Goal: Book appointment/travel/reservation

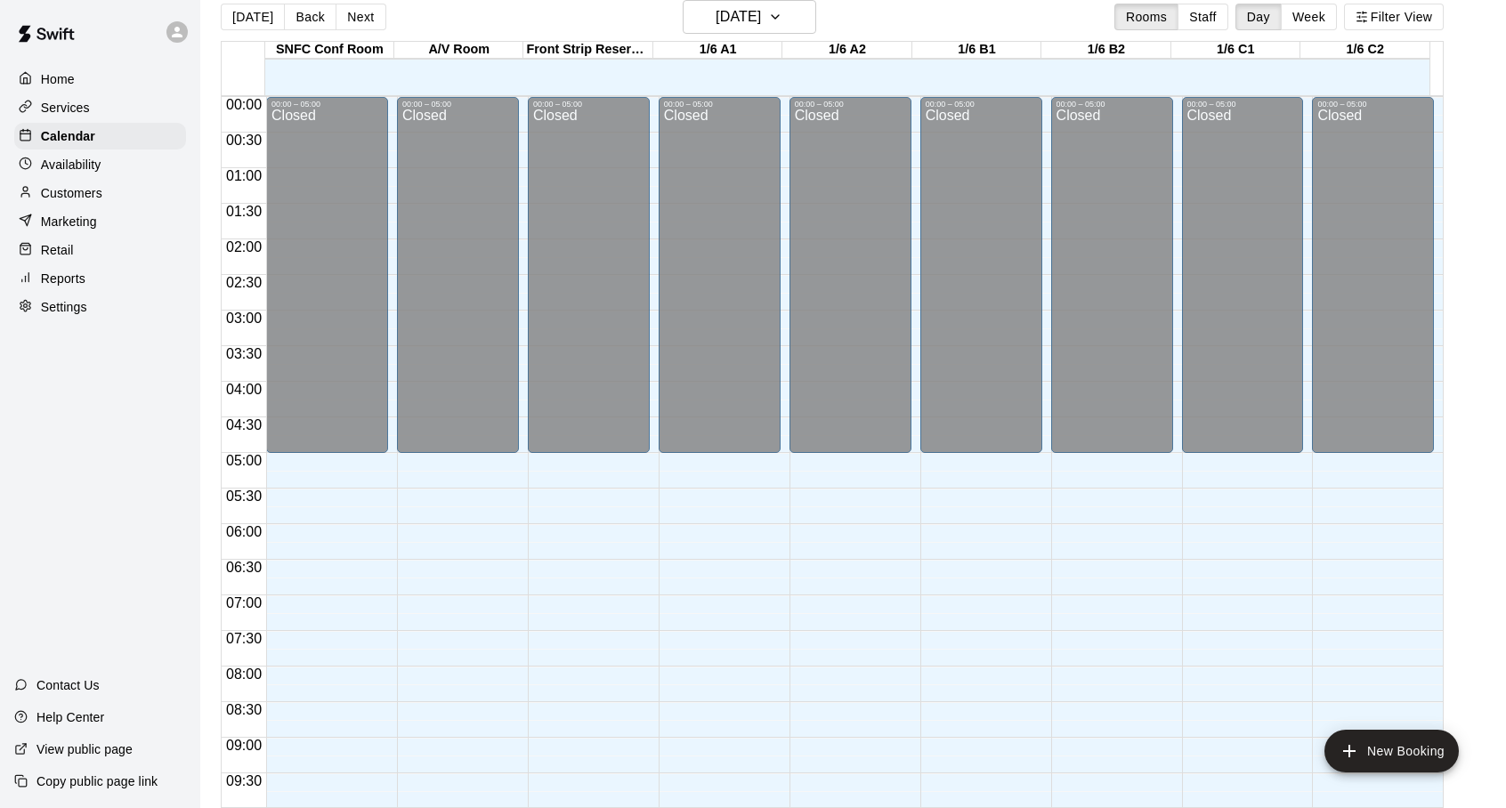
scroll to position [554, 0]
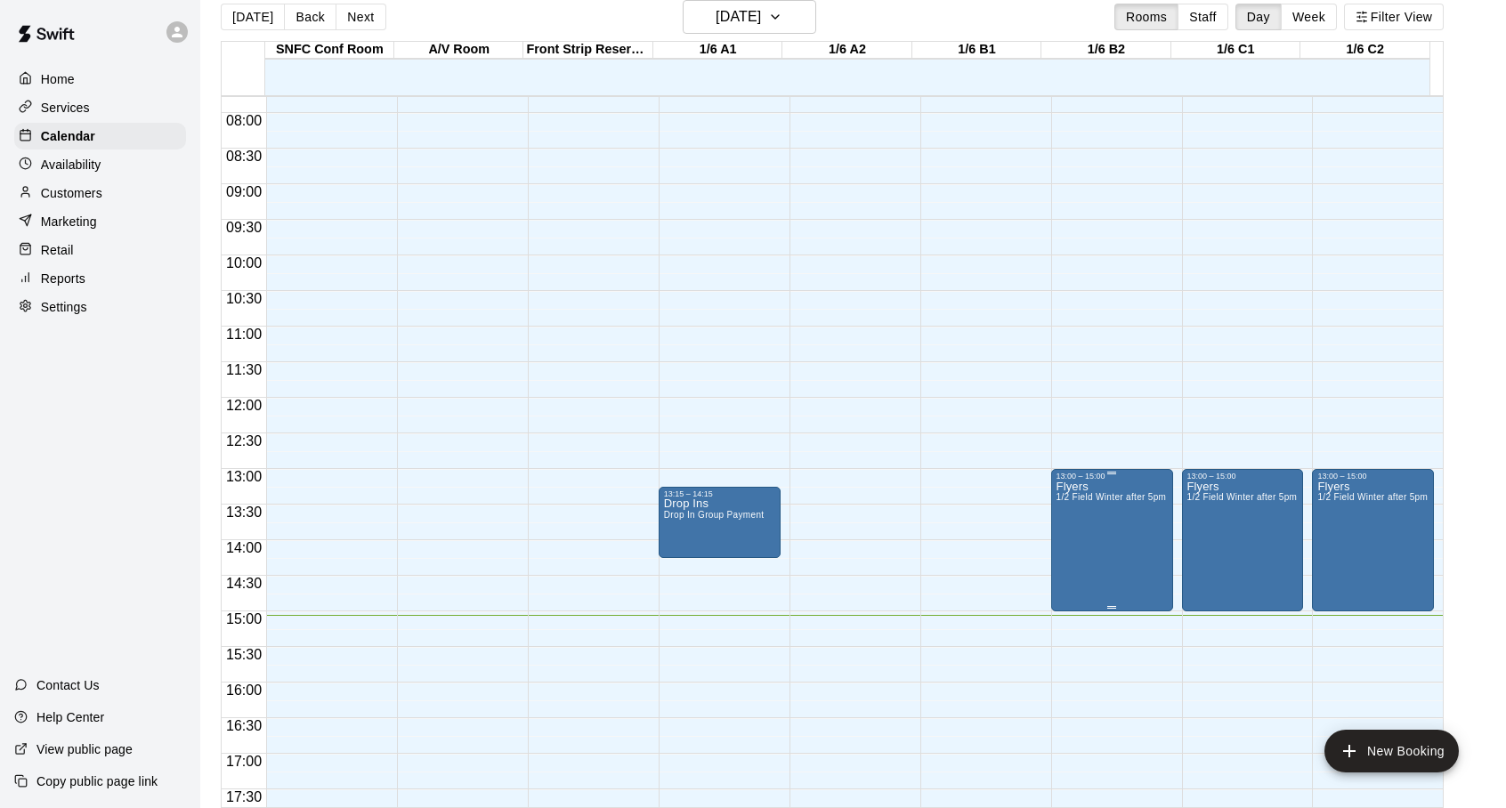
click at [1125, 475] on div "13:00 – 15:00" at bounding box center [1112, 476] width 111 height 9
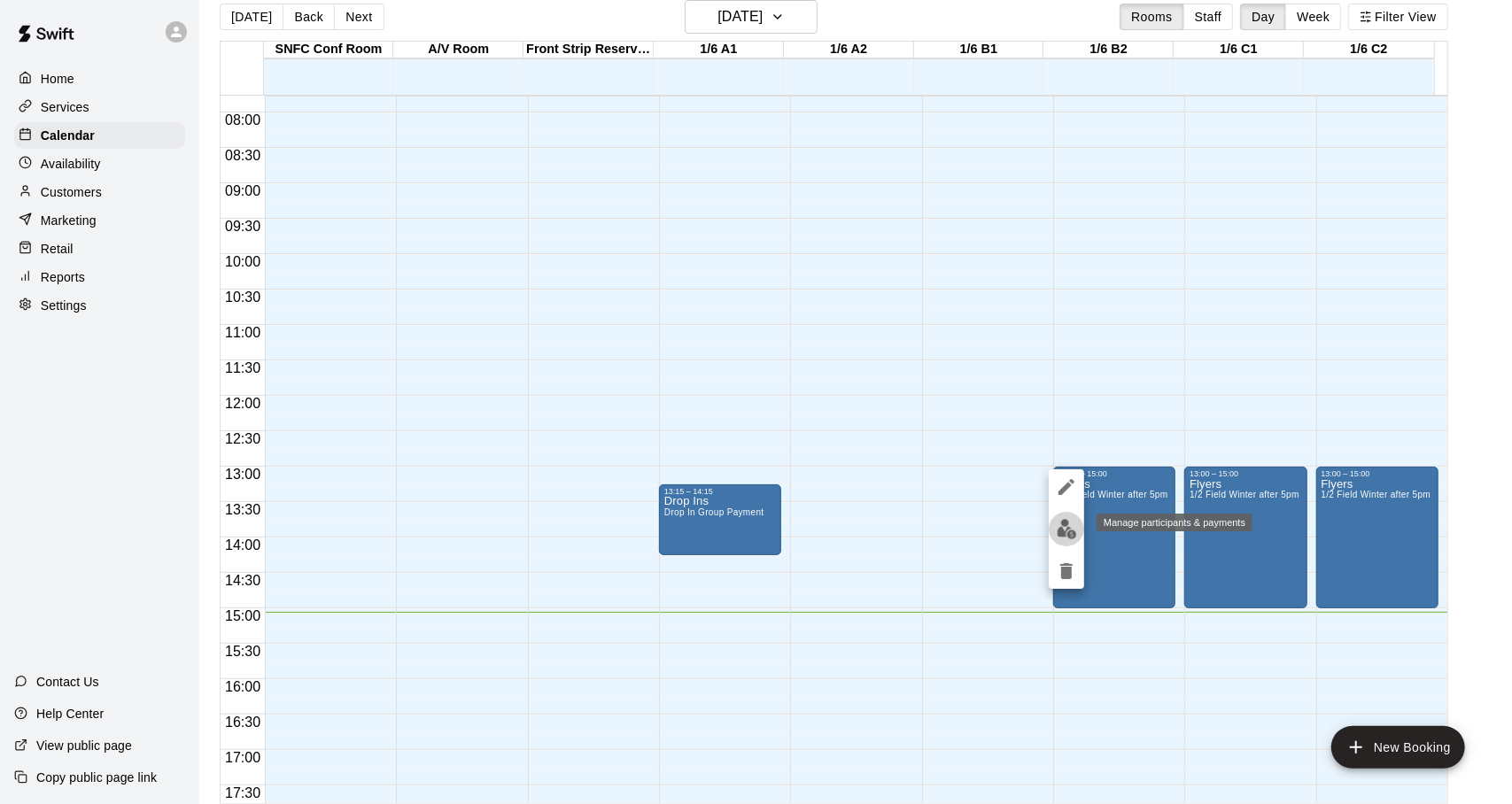
click at [1063, 528] on img "edit" at bounding box center [1066, 529] width 20 height 20
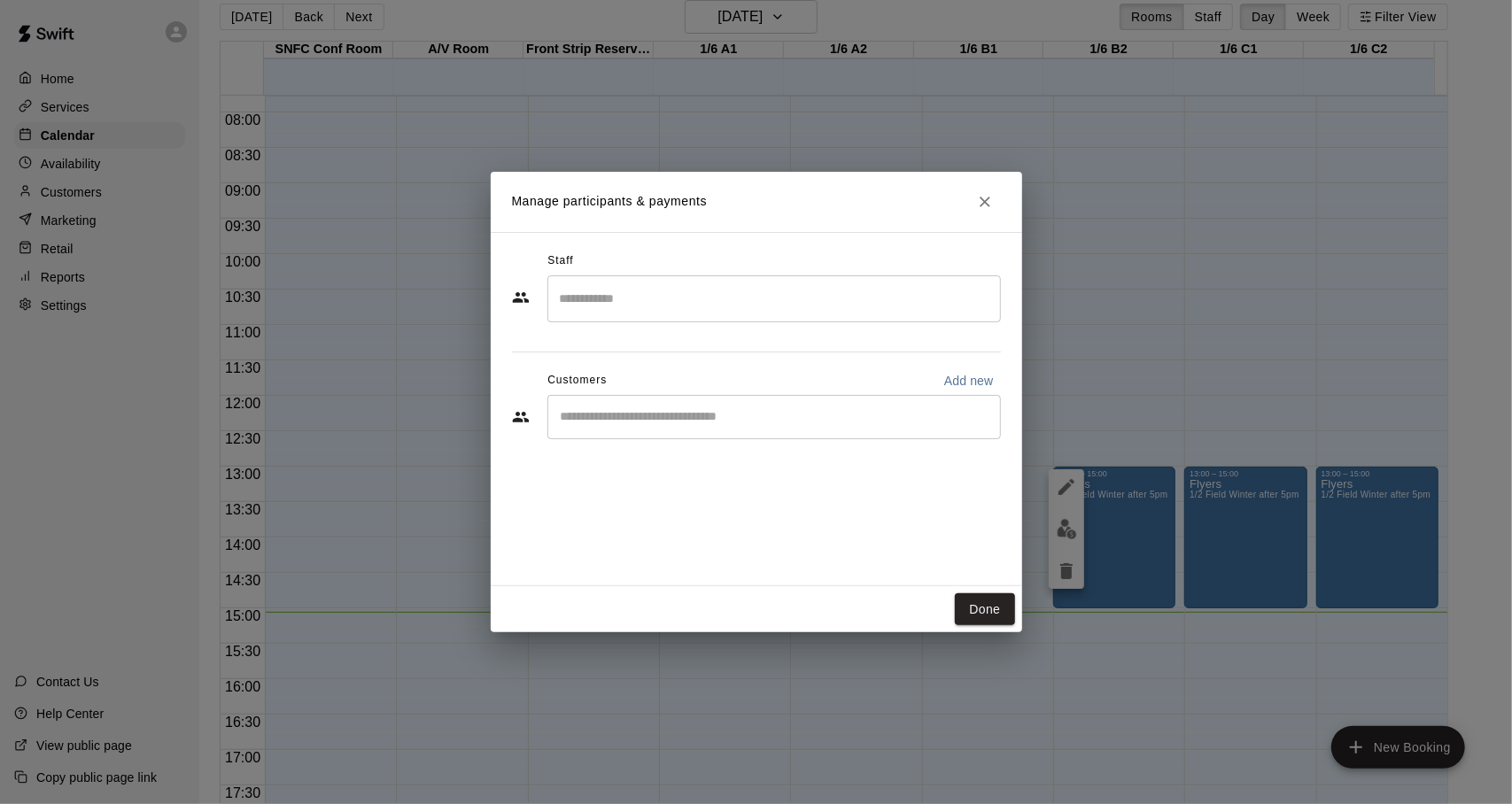
click at [709, 295] on input "Search staff" at bounding box center [774, 299] width 438 height 31
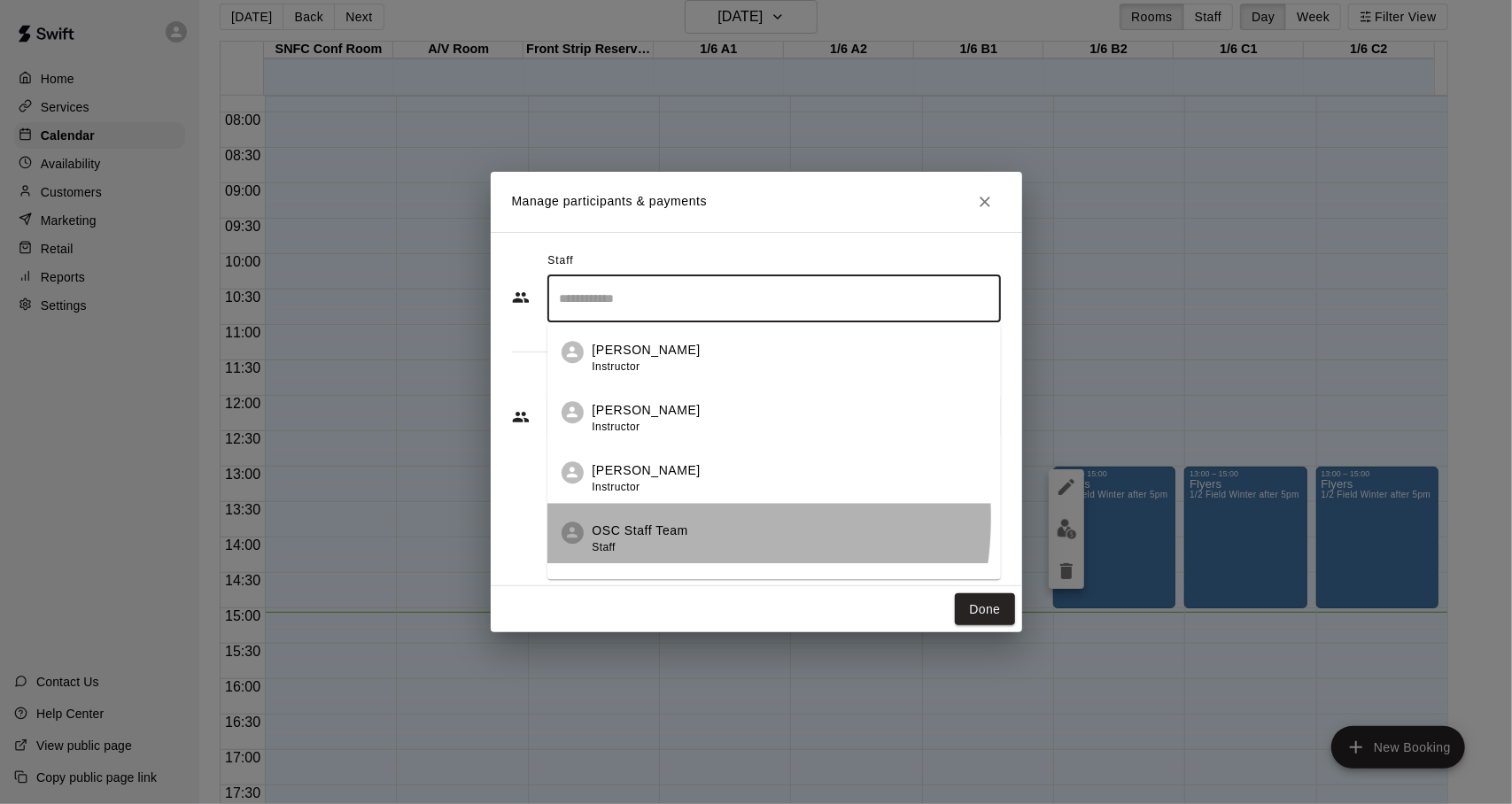
click at [651, 518] on li "OSC Staff Team Staff" at bounding box center [774, 533] width 454 height 61
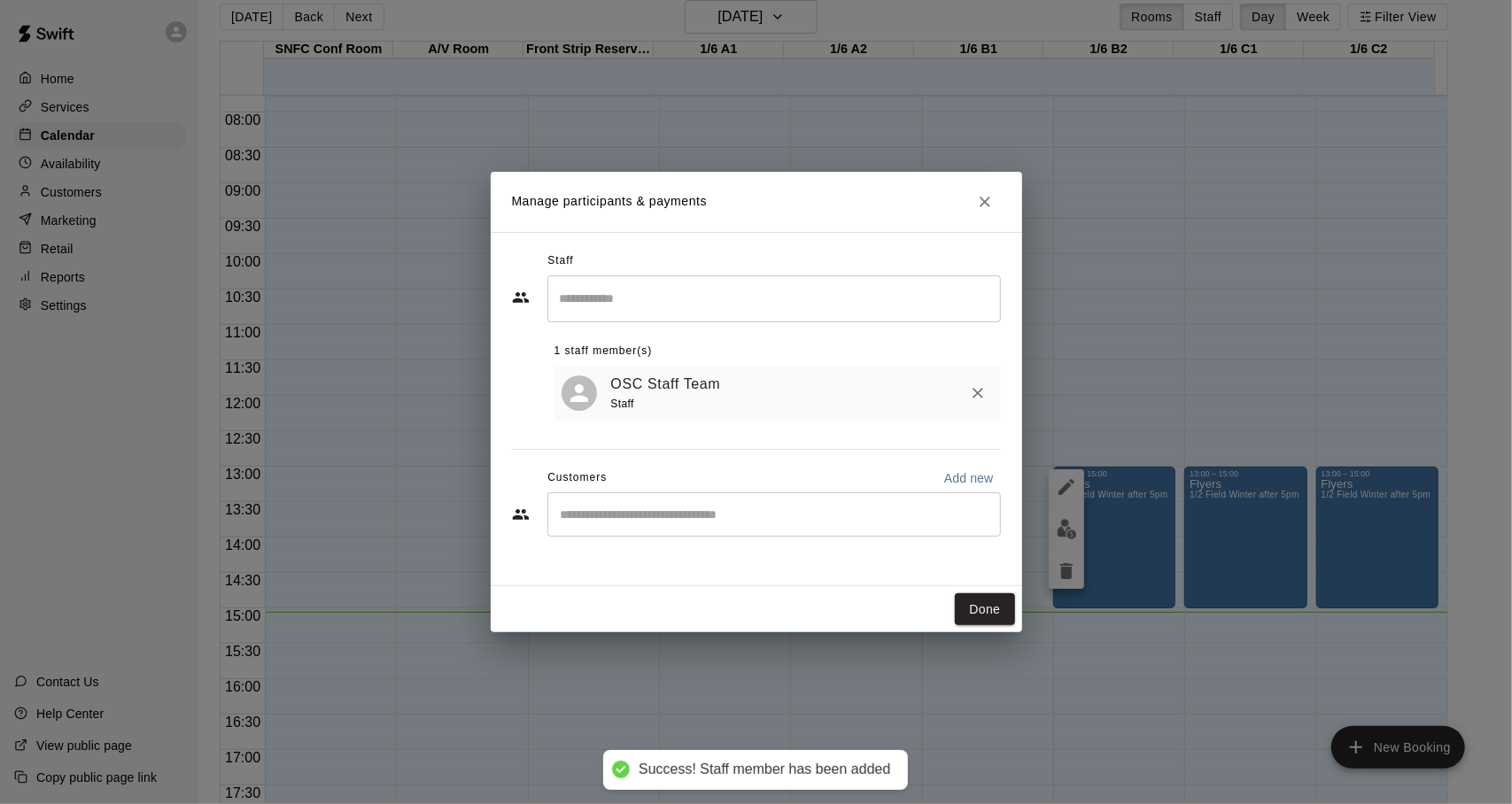
click at [673, 419] on div "OSC Staff Team Staff" at bounding box center [777, 394] width 447 height 56
click at [661, 504] on div "​" at bounding box center [774, 514] width 454 height 45
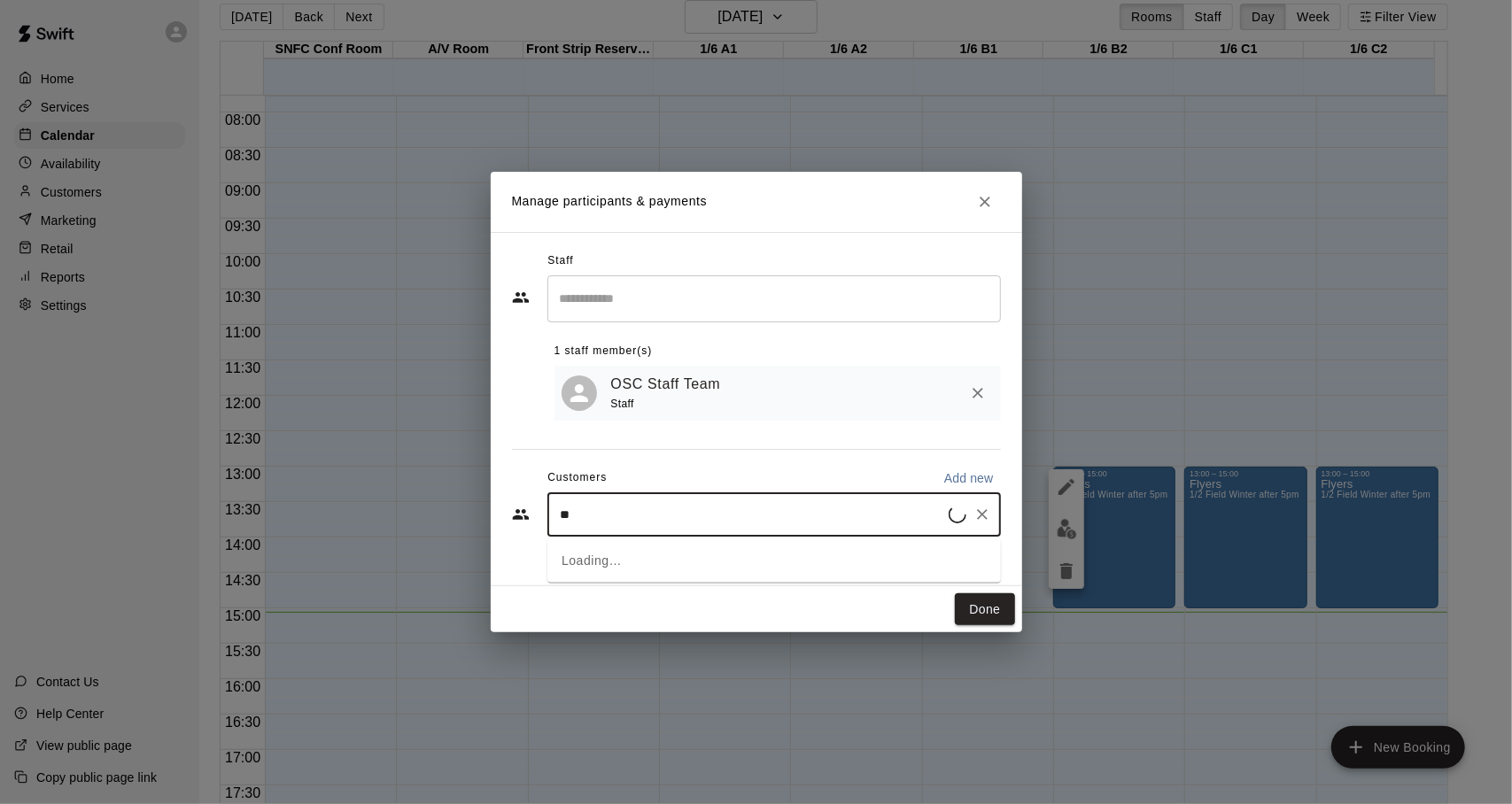
type input "***"
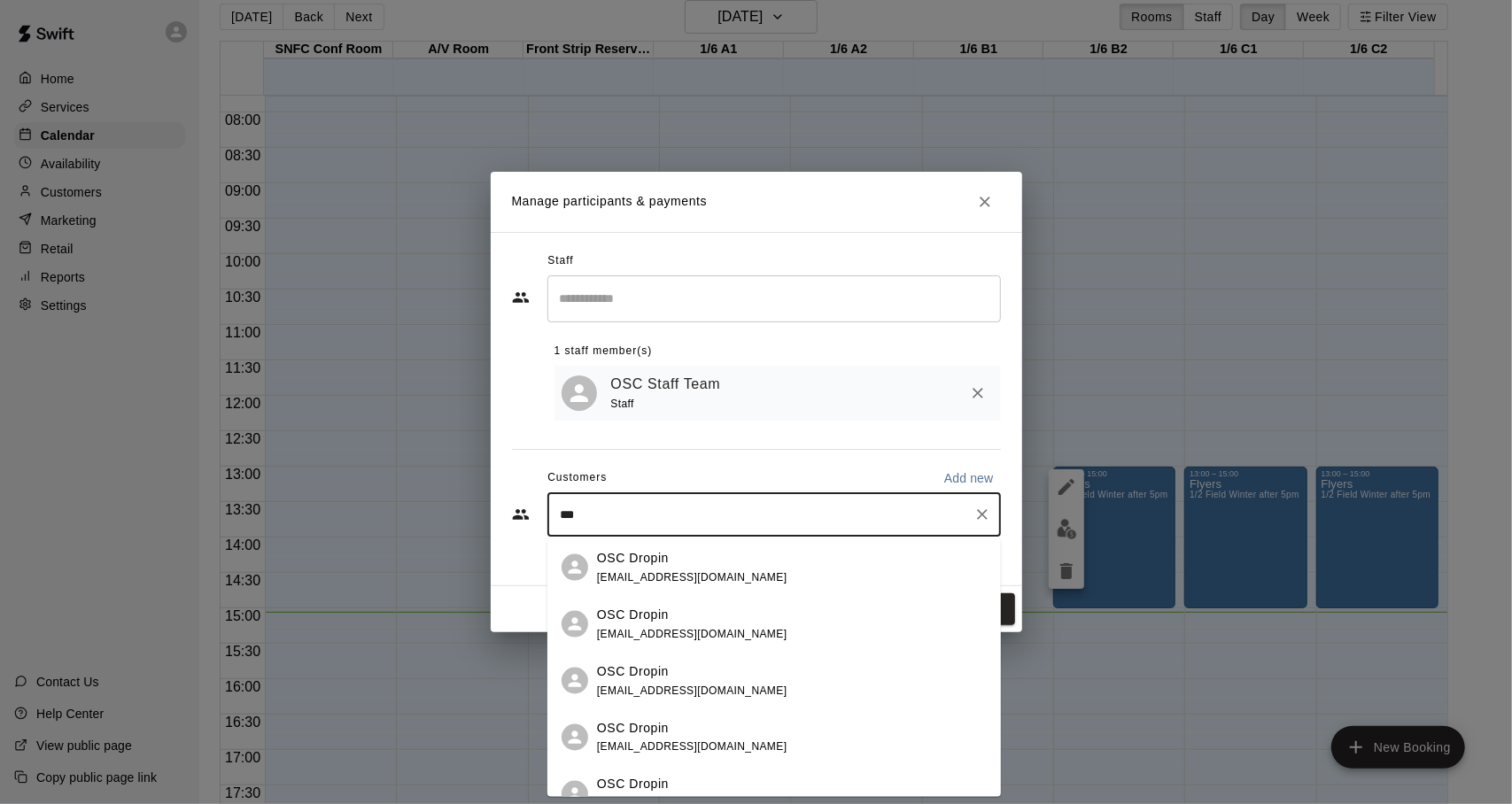
click at [650, 563] on p "OSC Dropin" at bounding box center [633, 557] width 72 height 19
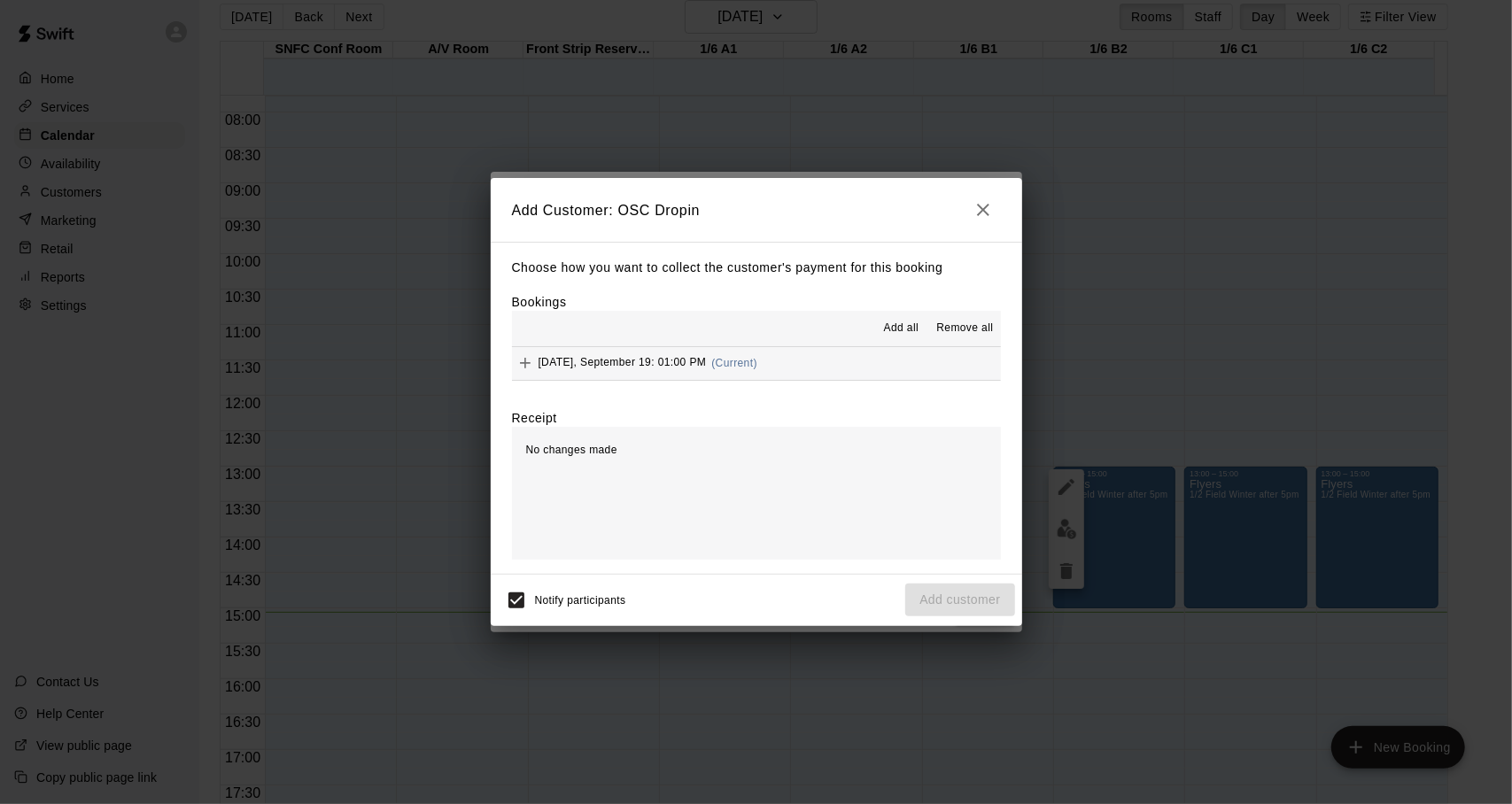
click at [743, 362] on span "(Current)" at bounding box center [734, 363] width 46 height 12
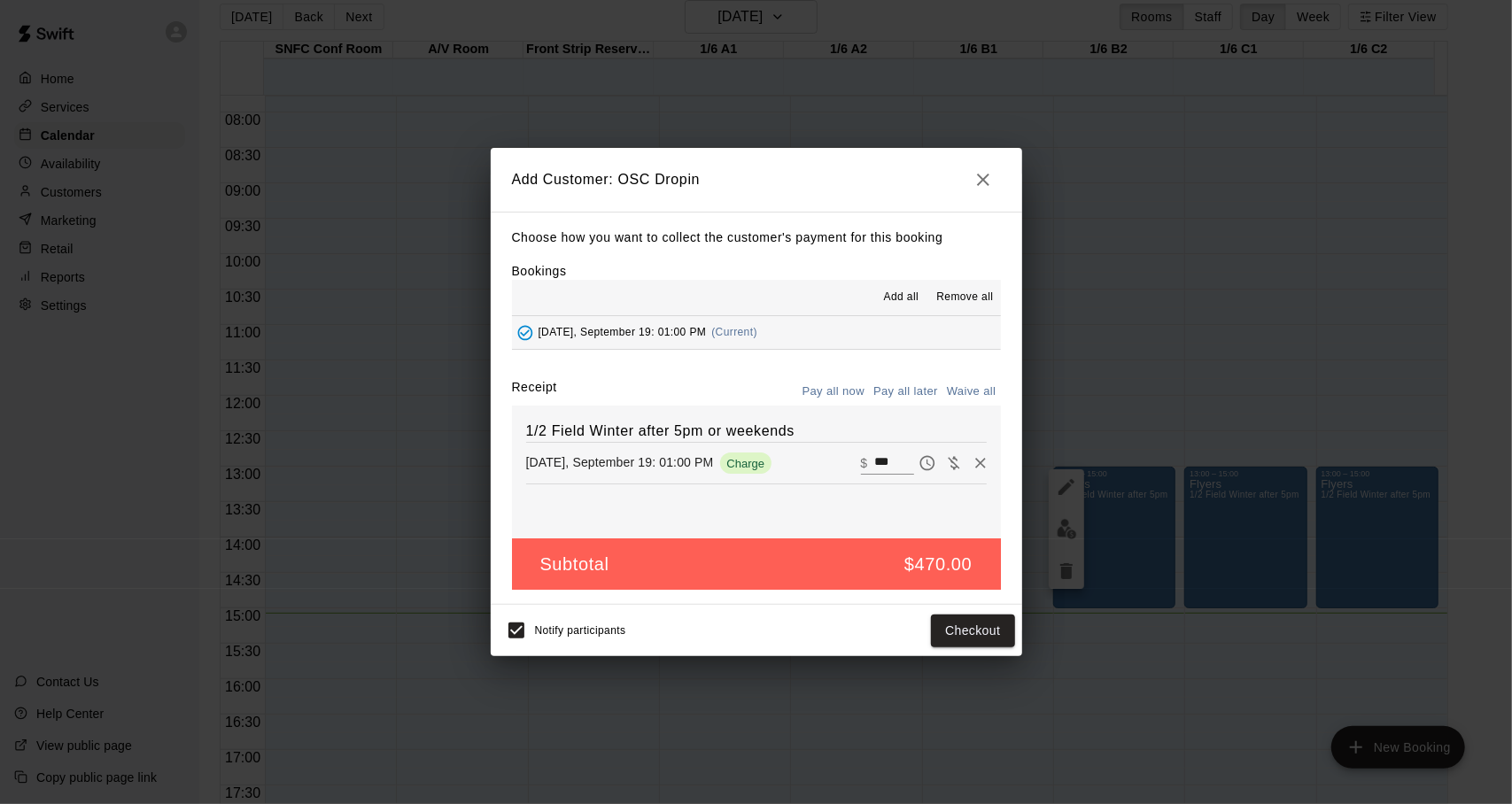
click at [891, 467] on input "***" at bounding box center [893, 463] width 39 height 23
type input "*"
type input "**"
click at [940, 648] on div "Notify participants Checkout" at bounding box center [756, 630] width 517 height 37
click at [940, 633] on button "Checkout" at bounding box center [973, 631] width 84 height 33
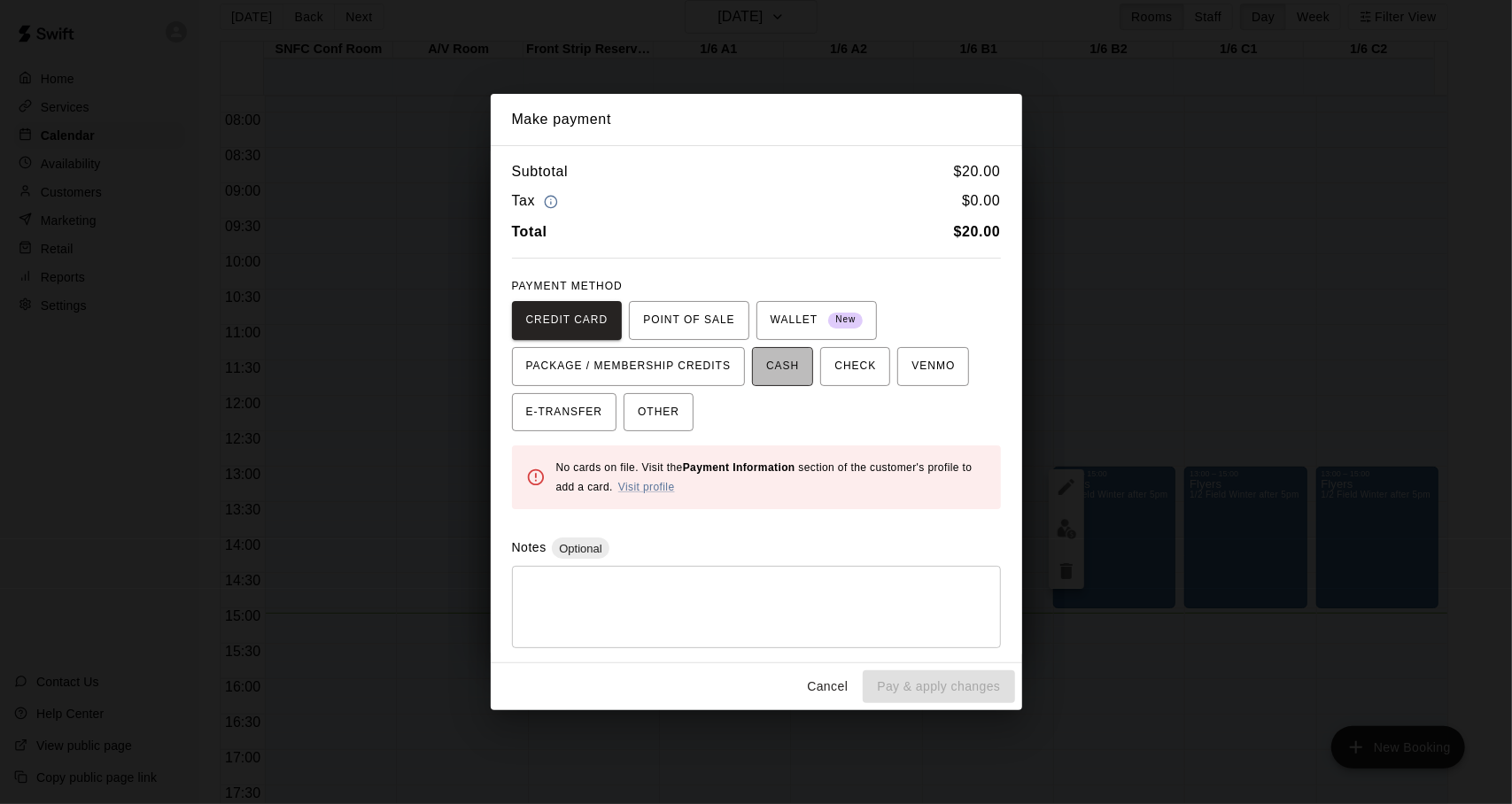
click at [787, 360] on span "CASH" at bounding box center [782, 366] width 33 height 28
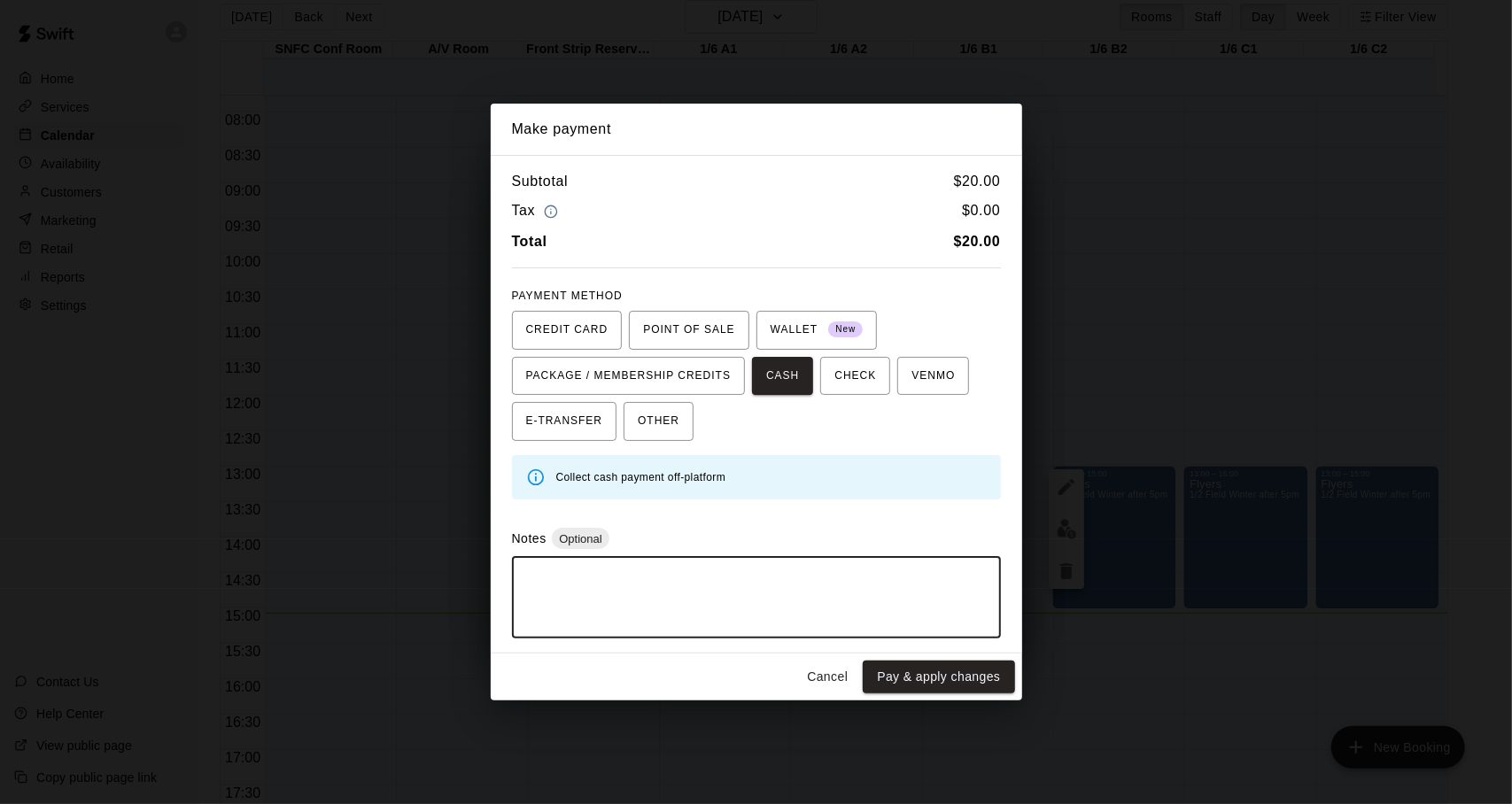
click at [744, 582] on textarea at bounding box center [756, 597] width 465 height 53
type textarea "*******"
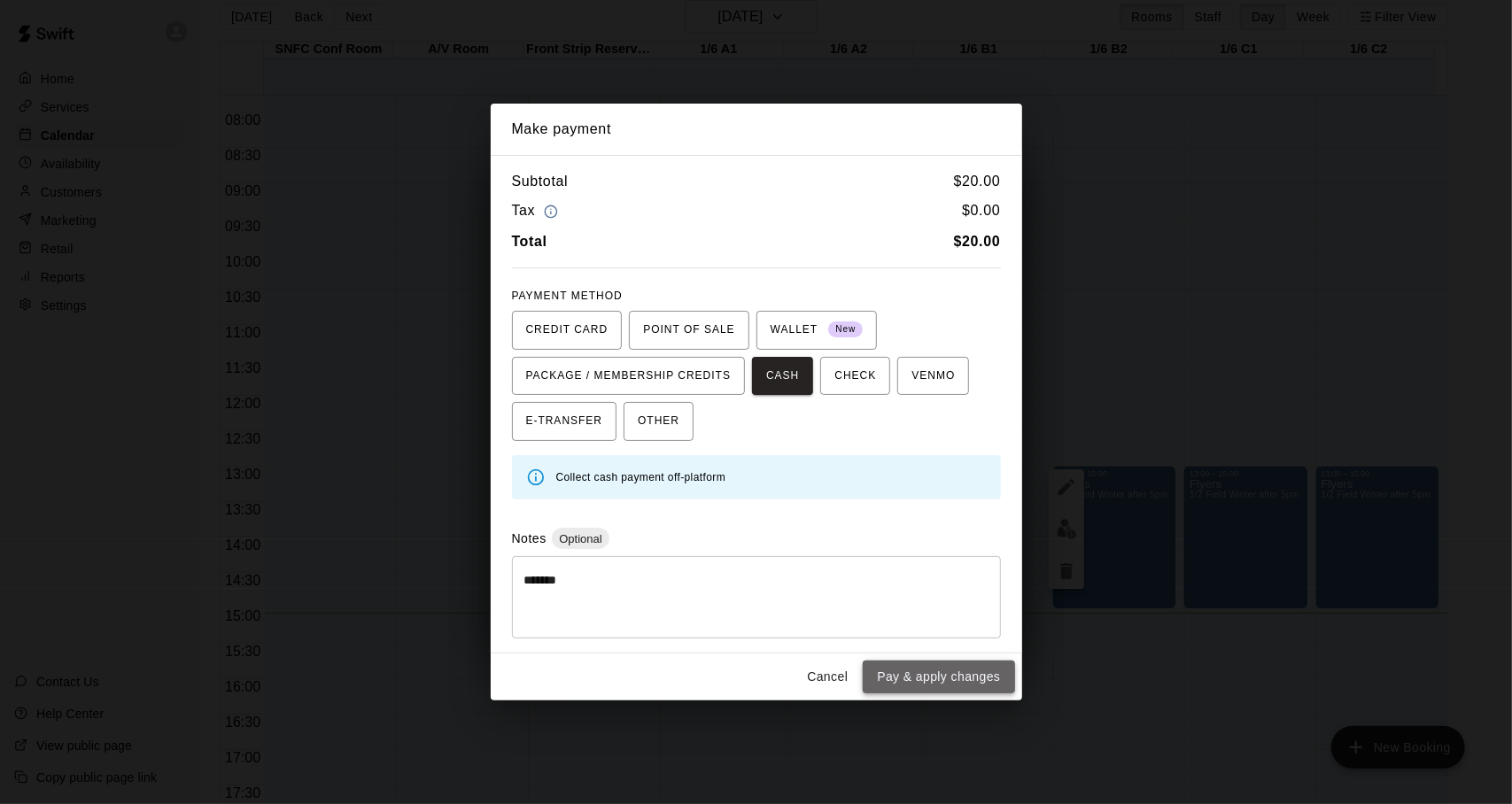
click at [940, 678] on button "Pay & apply changes" at bounding box center [938, 677] width 151 height 33
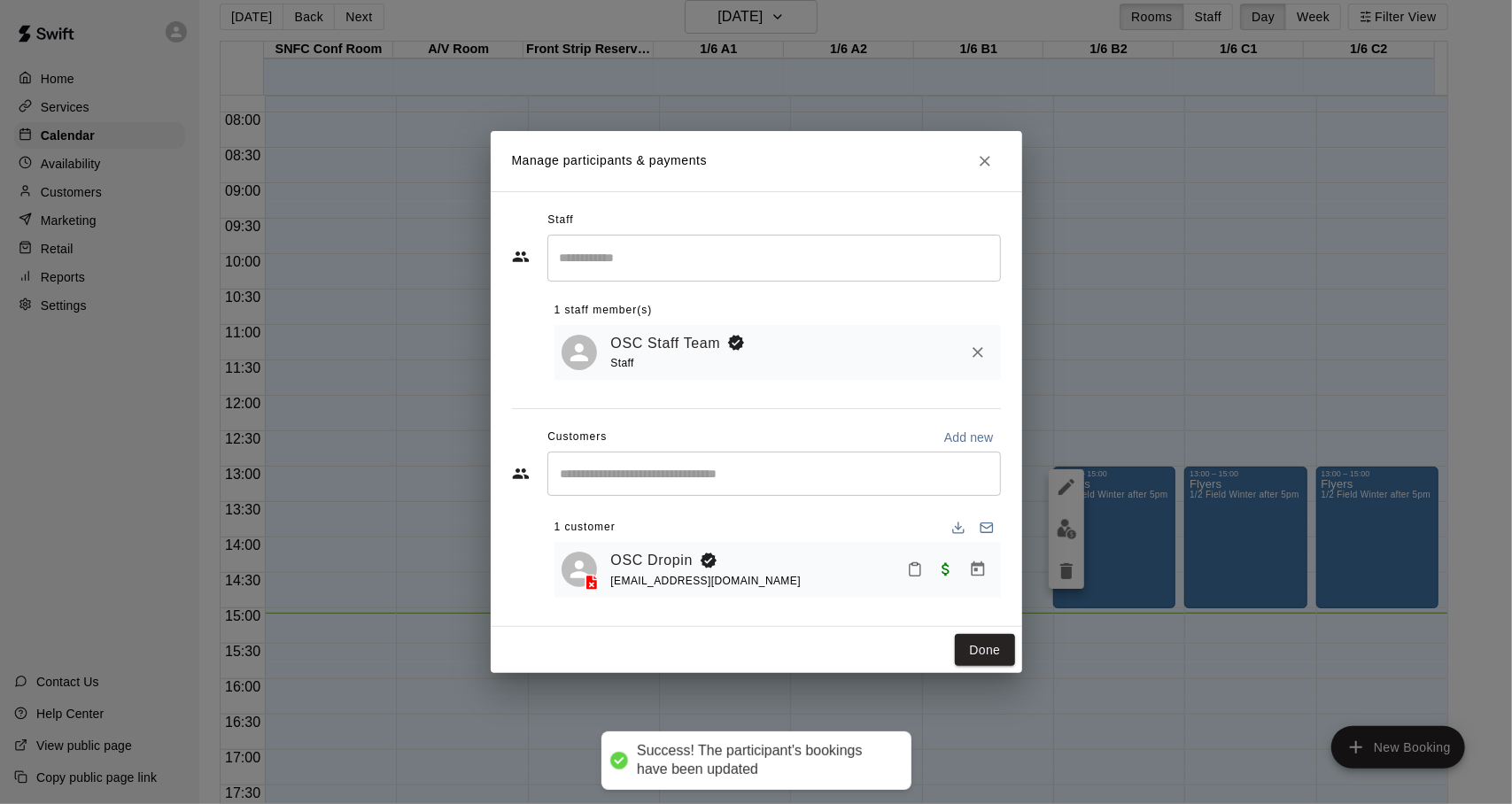
click at [1001, 164] on h2 "Manage participants & payments" at bounding box center [756, 161] width 531 height 61
click at [987, 157] on icon "Close" at bounding box center [985, 161] width 11 height 11
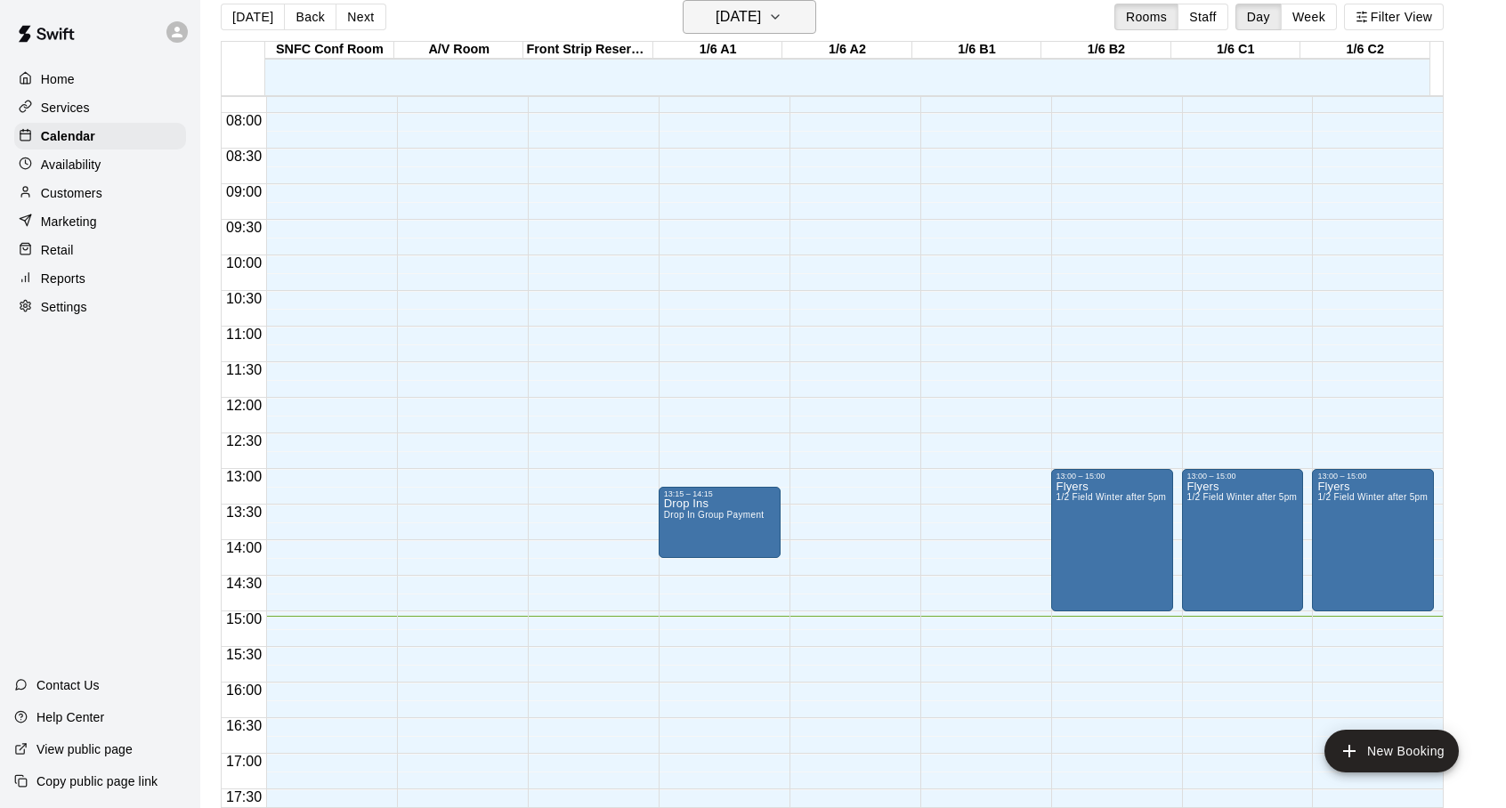
click at [761, 24] on h6 "[DATE]" at bounding box center [738, 16] width 45 height 25
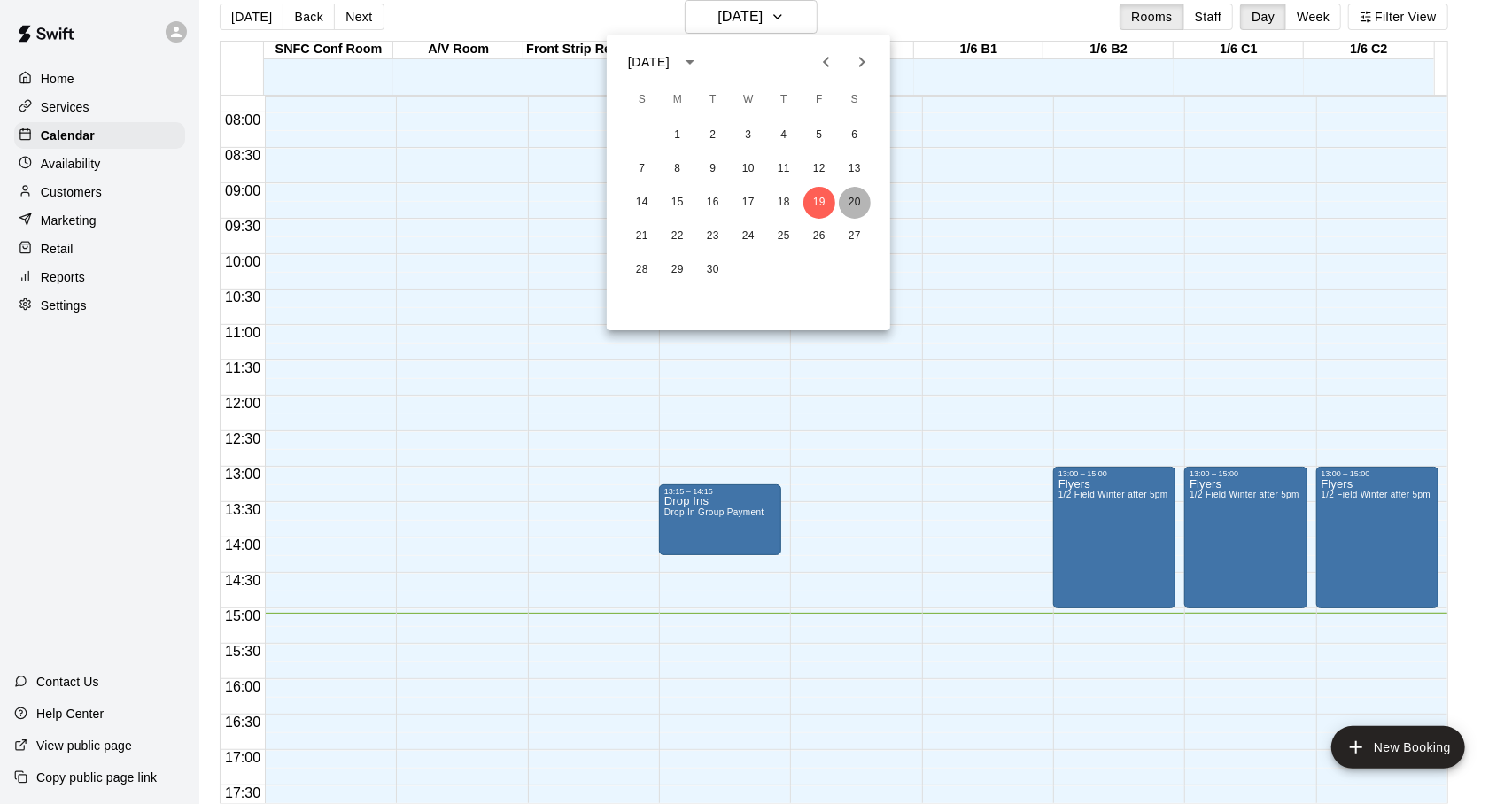
click at [849, 206] on button "20" at bounding box center [854, 203] width 32 height 32
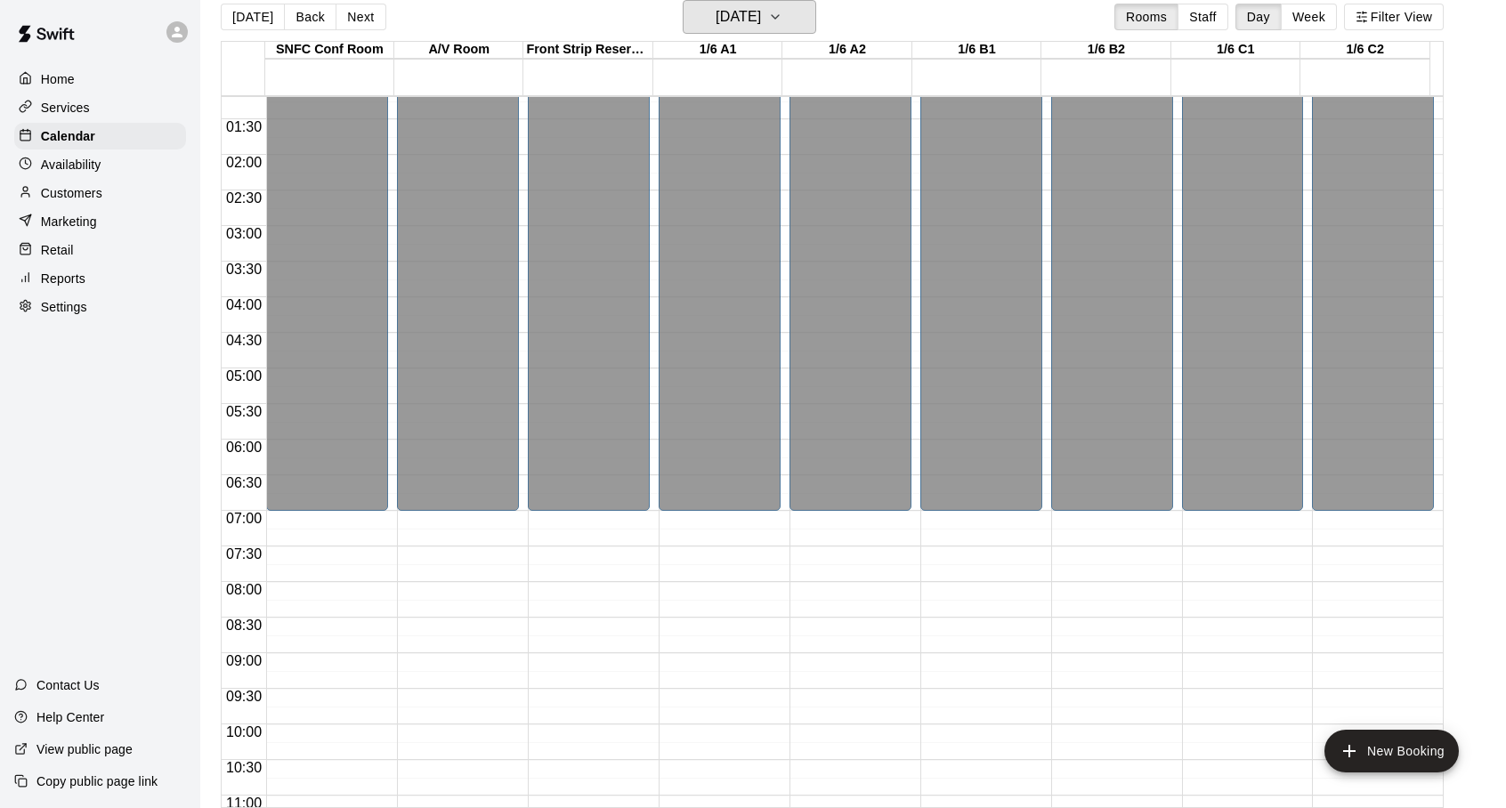
scroll to position [0, 0]
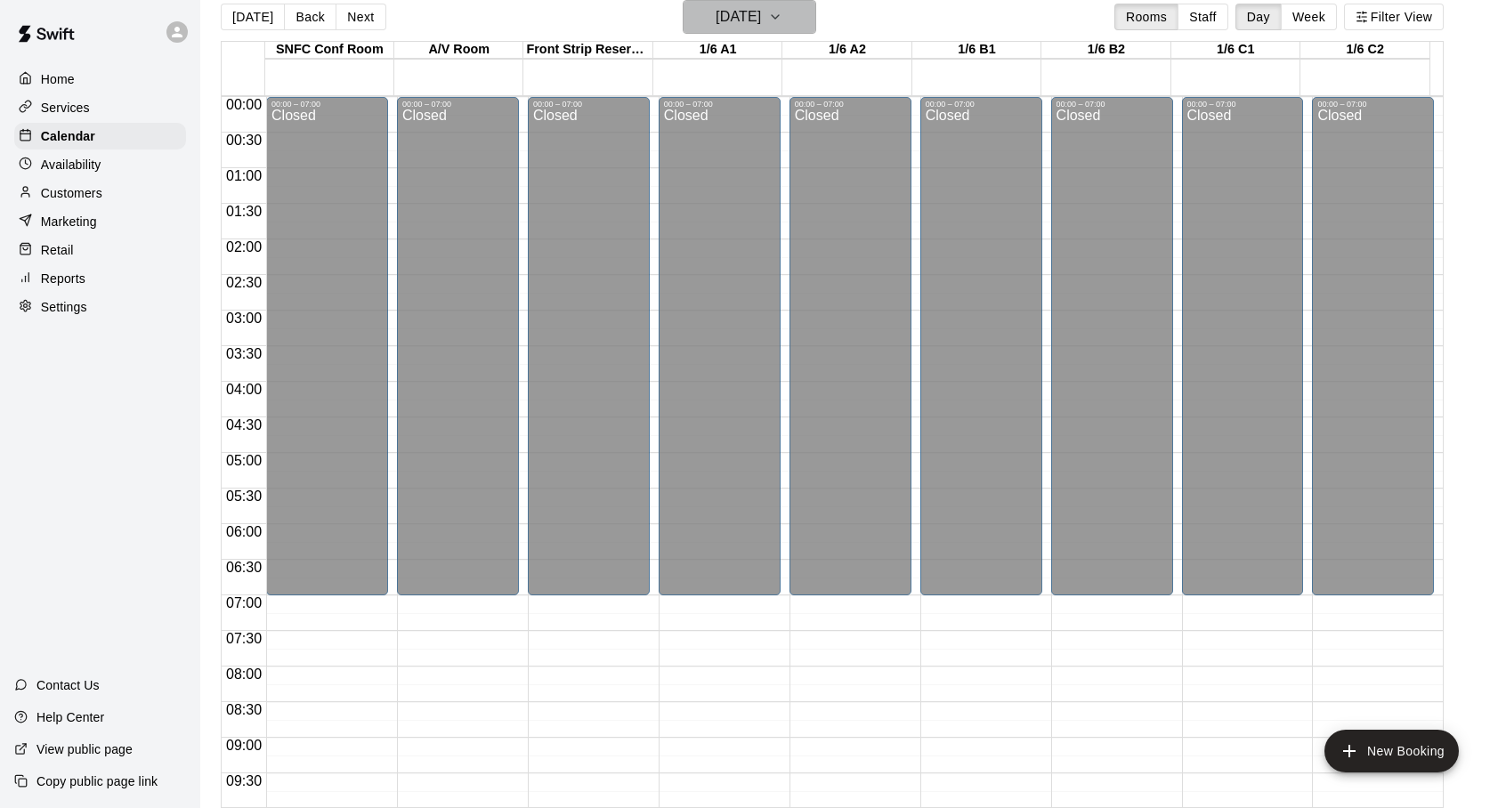
click at [761, 29] on h6 "[DATE]" at bounding box center [738, 16] width 45 height 25
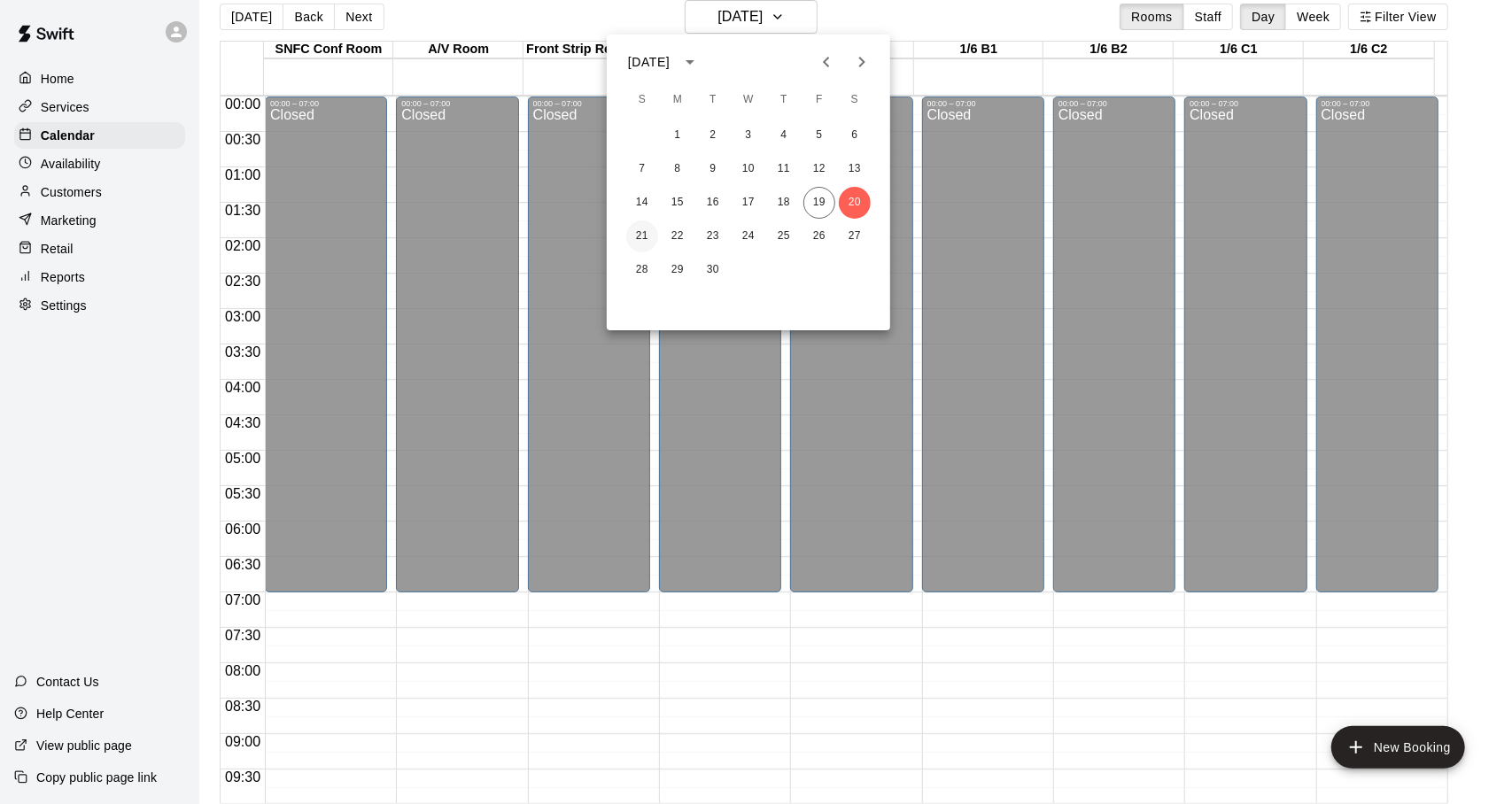
click at [652, 241] on button "21" at bounding box center [642, 237] width 32 height 32
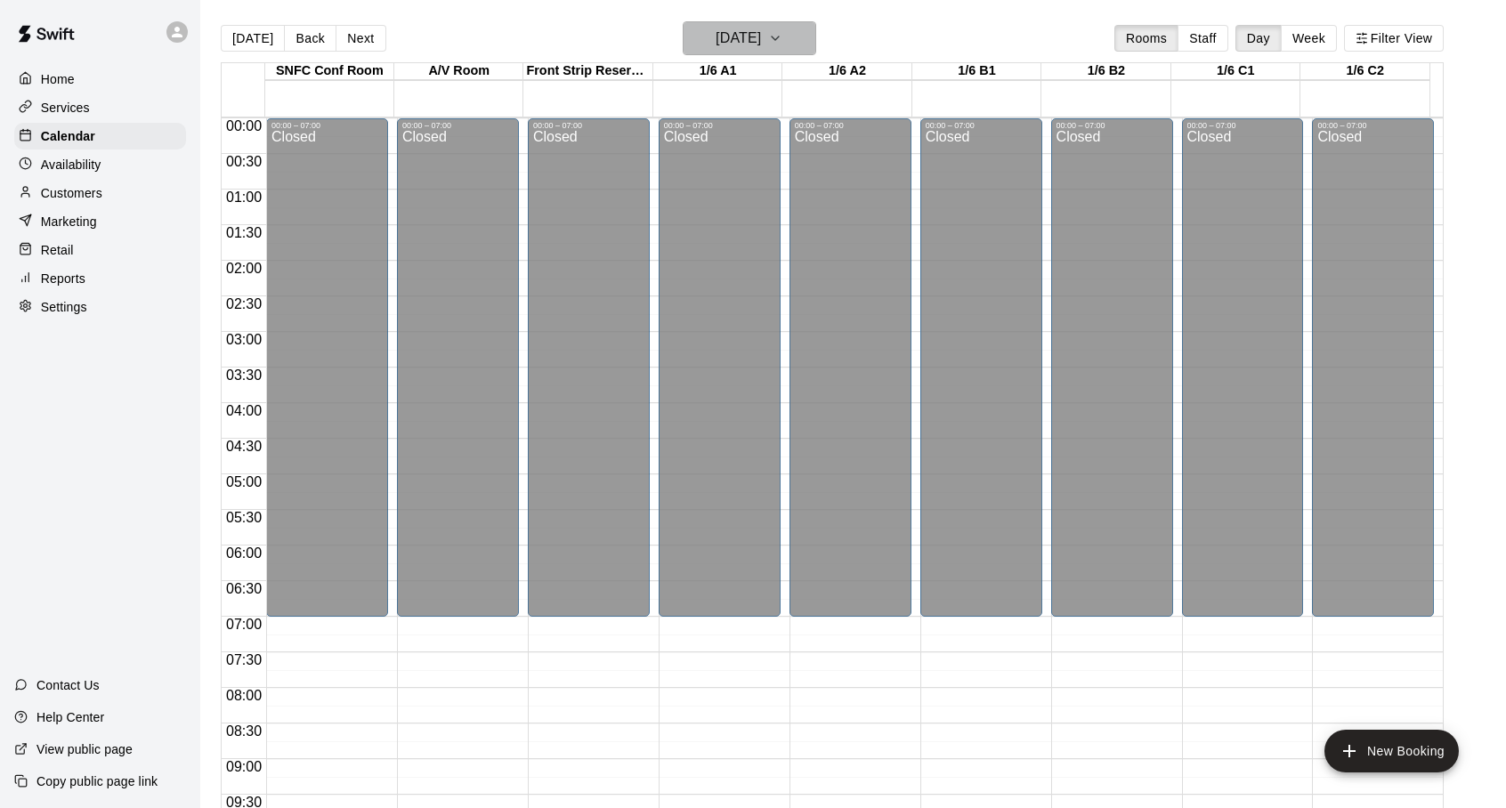
click at [761, 47] on h6 "[DATE]" at bounding box center [738, 38] width 45 height 25
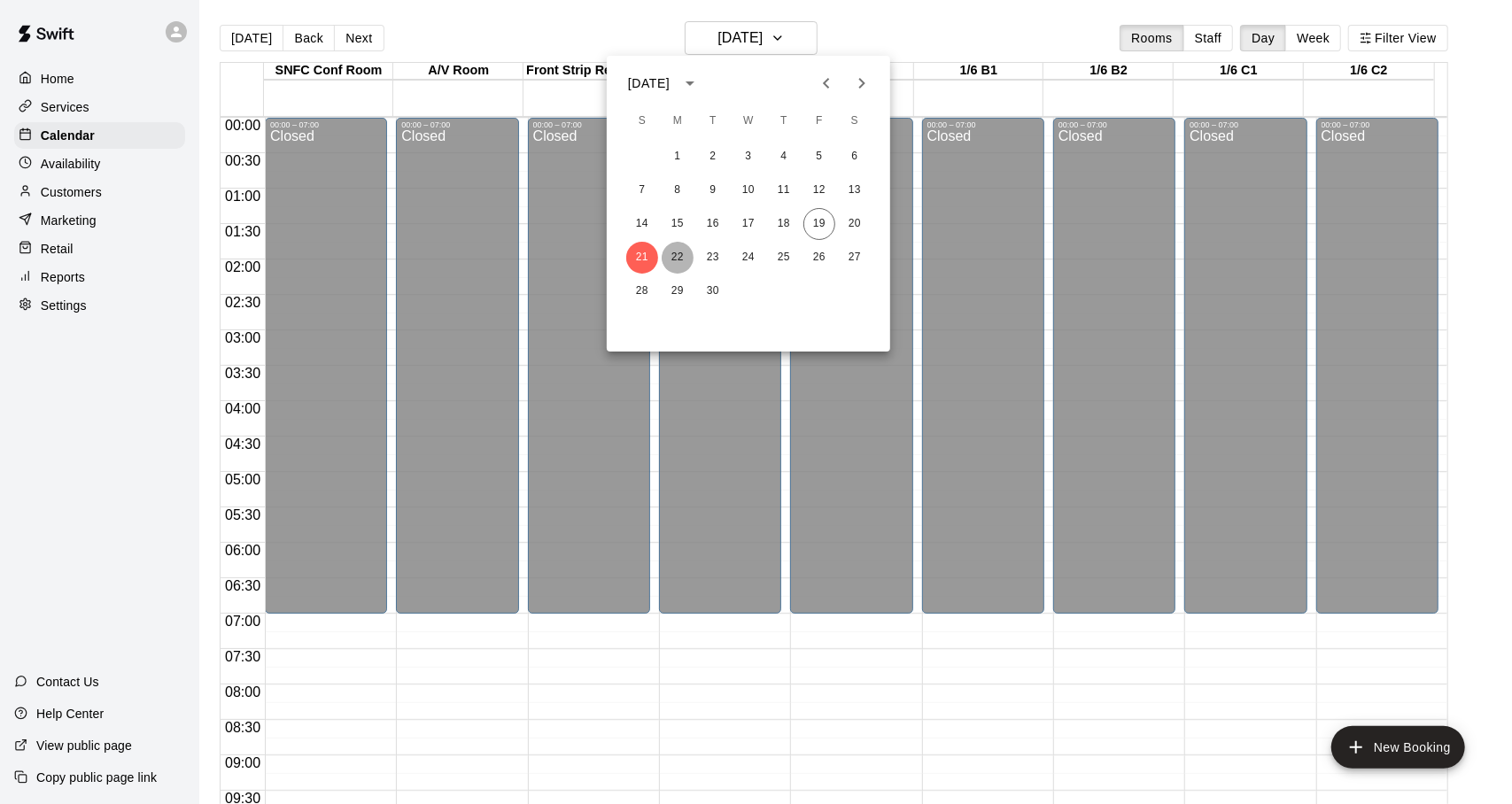
click at [677, 255] on button "22" at bounding box center [677, 258] width 32 height 32
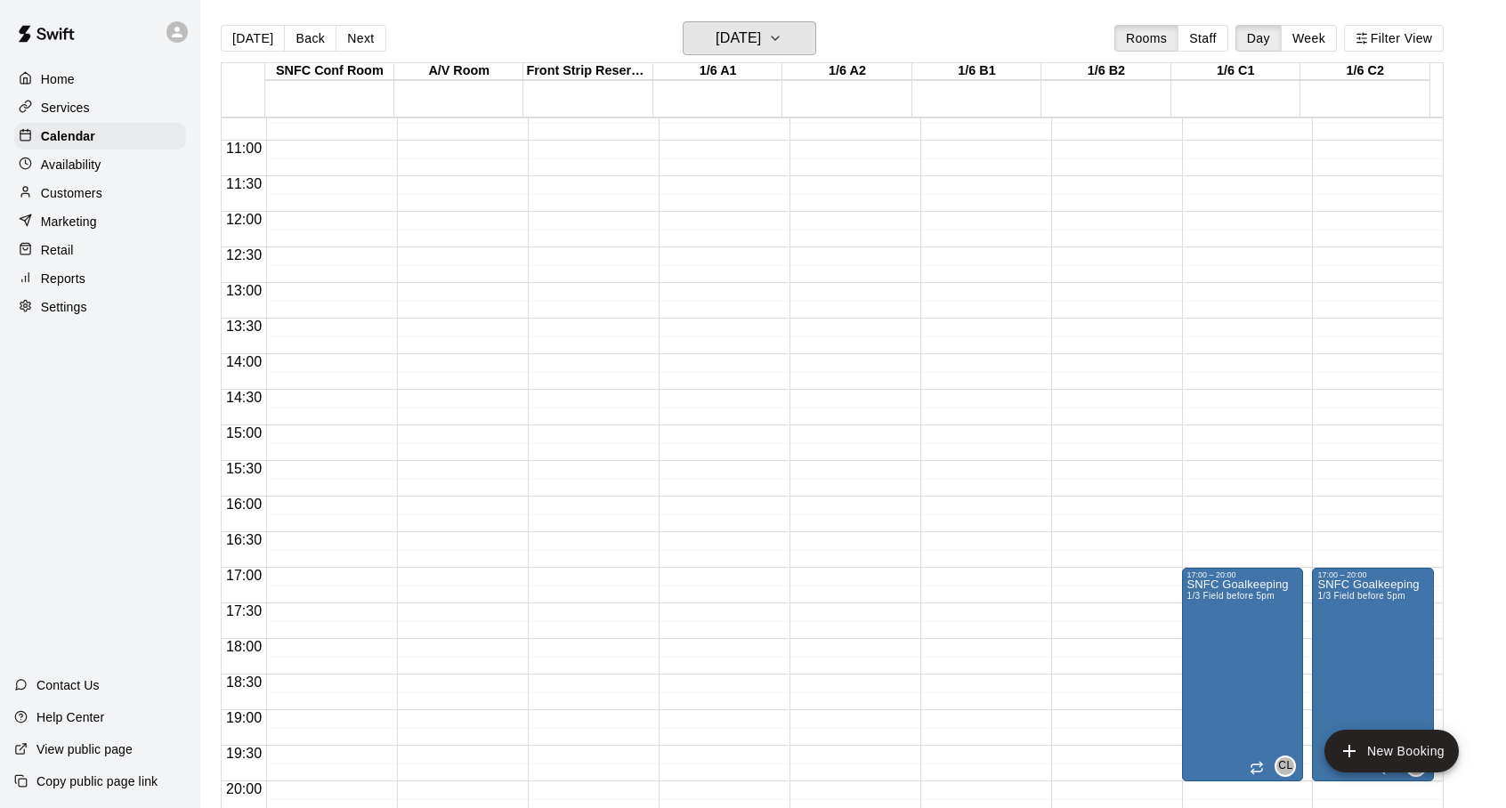
scroll to position [999, 0]
